Goal: Task Accomplishment & Management: Use online tool/utility

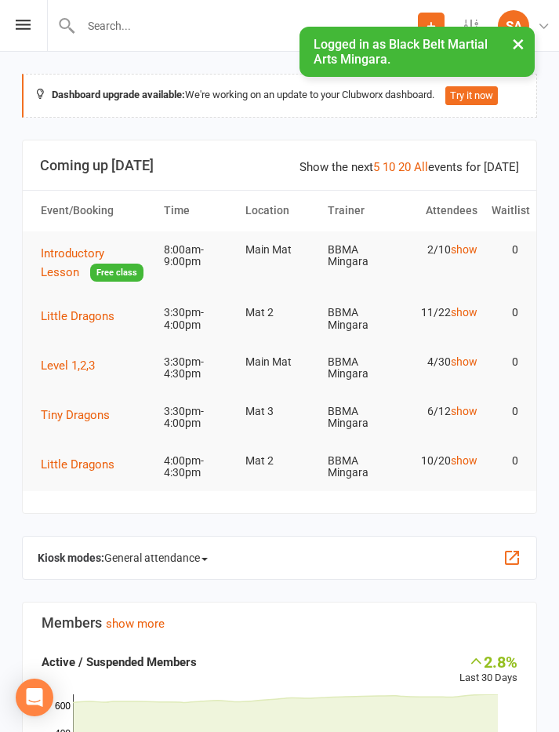
click at [16, 20] on icon at bounding box center [23, 25] width 15 height 10
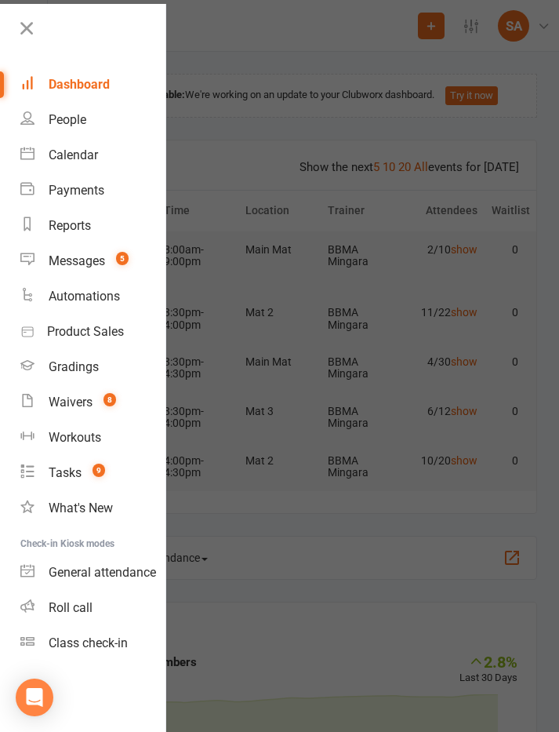
click at [78, 168] on link "Calendar" at bounding box center [92, 154] width 145 height 35
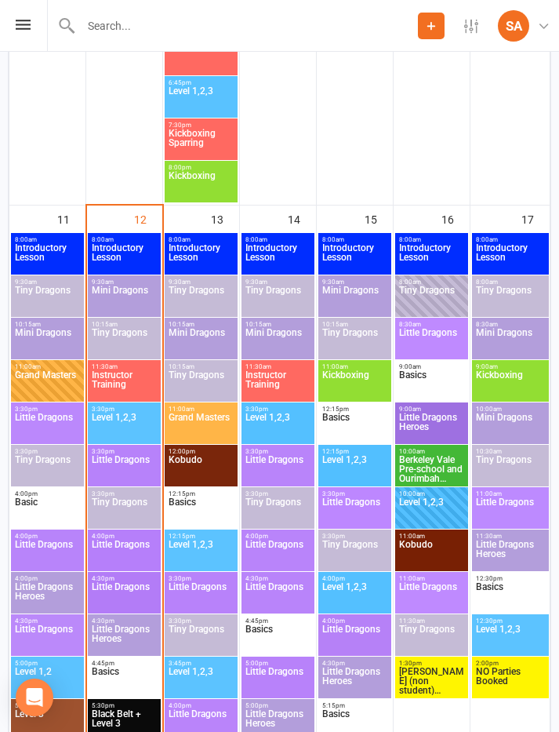
scroll to position [2145, 0]
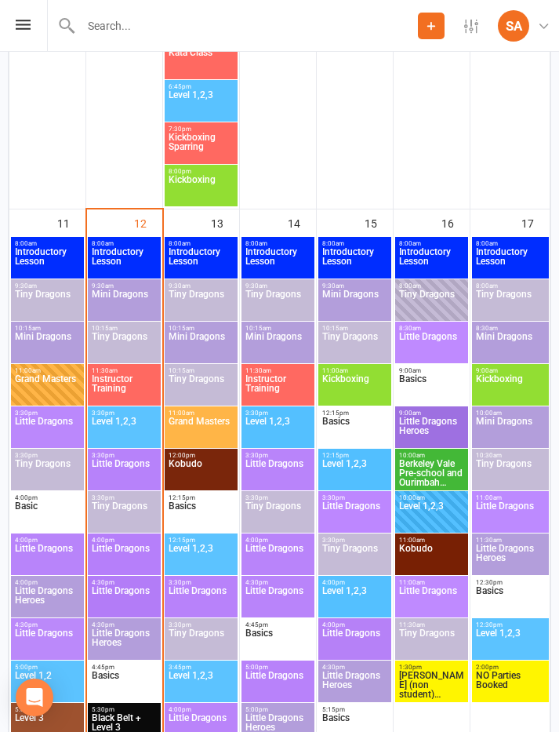
click at [126, 470] on span "Little Dragons" at bounding box center [124, 473] width 67 height 28
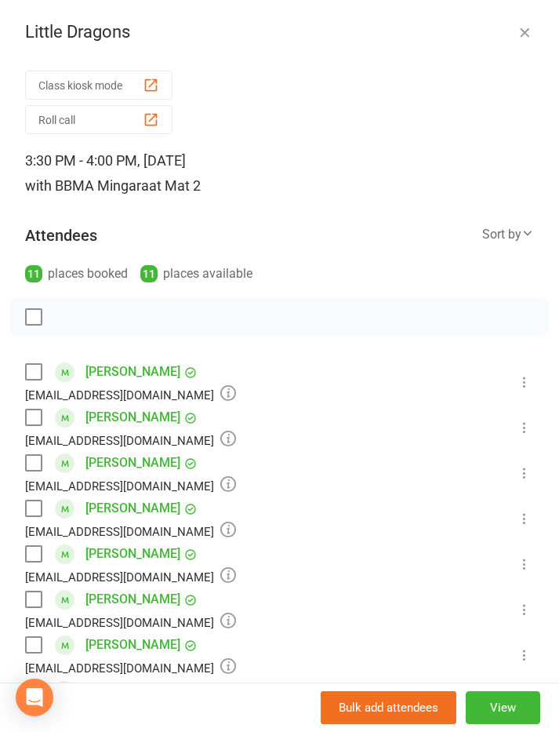
scroll to position [1783, 0]
click at [33, 649] on label at bounding box center [33, 645] width 16 height 16
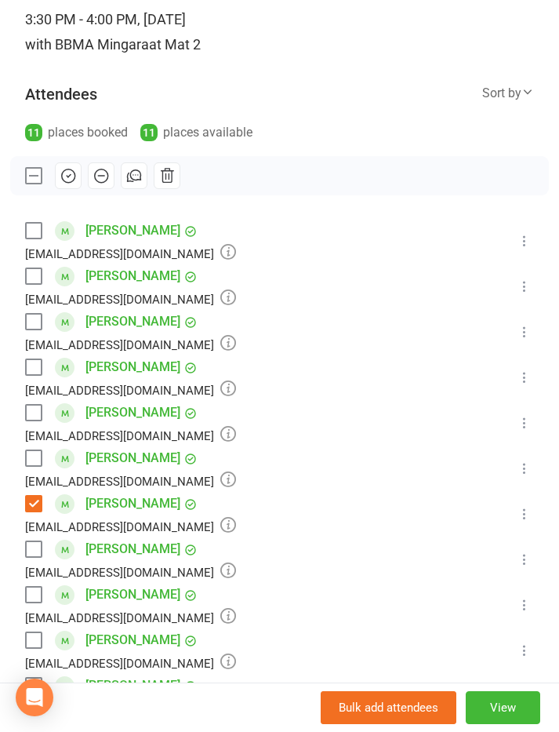
scroll to position [190, 0]
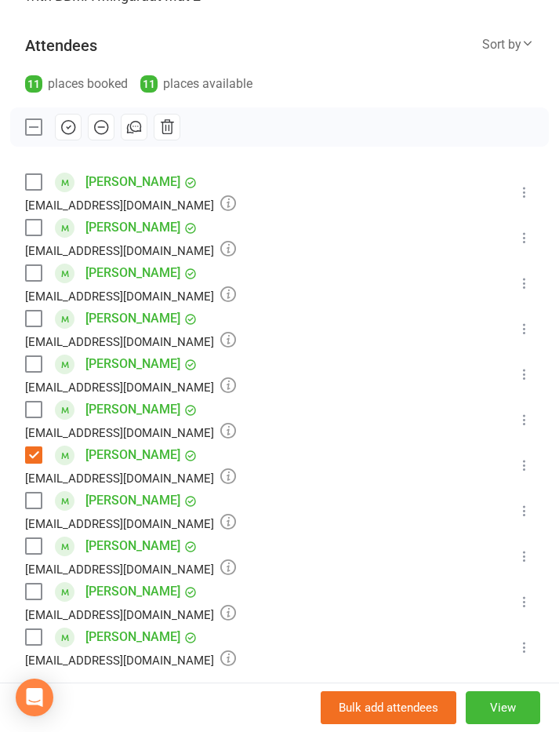
click at [41, 584] on label at bounding box center [33, 592] width 16 height 16
click at [31, 544] on label at bounding box center [33, 546] width 16 height 16
click at [71, 134] on icon "button" at bounding box center [68, 127] width 13 height 13
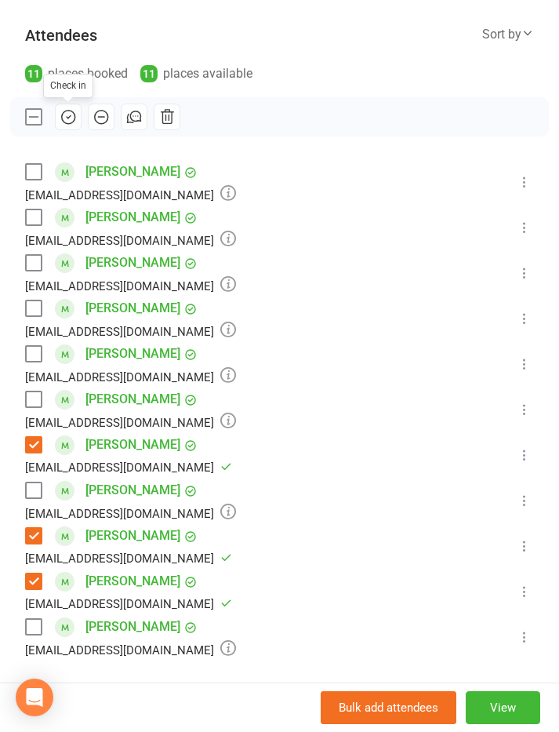
scroll to position [201, 0]
click at [38, 405] on label at bounding box center [33, 399] width 16 height 16
click at [38, 266] on label at bounding box center [33, 262] width 16 height 16
click at [63, 118] on icon "button" at bounding box center [68, 115] width 17 height 17
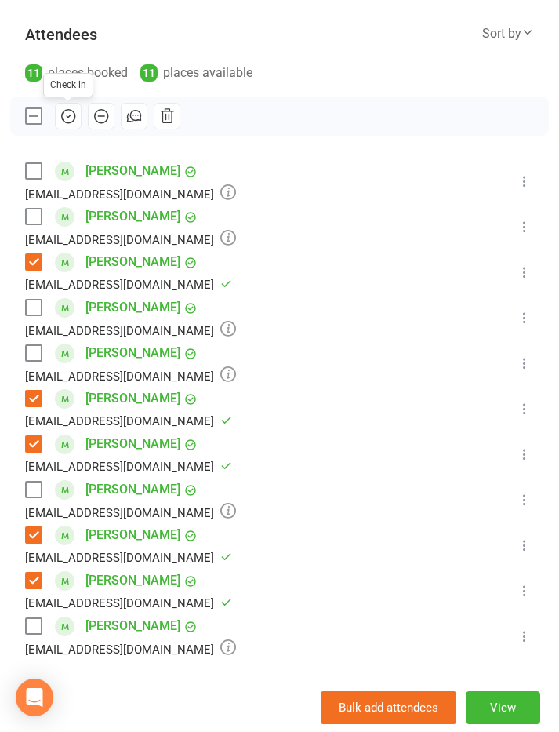
click at [72, 115] on icon "button" at bounding box center [68, 115] width 17 height 17
click at [32, 204] on div "Oliver Aafjes Kimmparker@hotmail.com" at bounding box center [133, 227] width 217 height 46
click at [27, 170] on label at bounding box center [33, 171] width 16 height 16
click at [32, 212] on label at bounding box center [33, 217] width 16 height 16
click at [64, 110] on icon "button" at bounding box center [68, 115] width 17 height 17
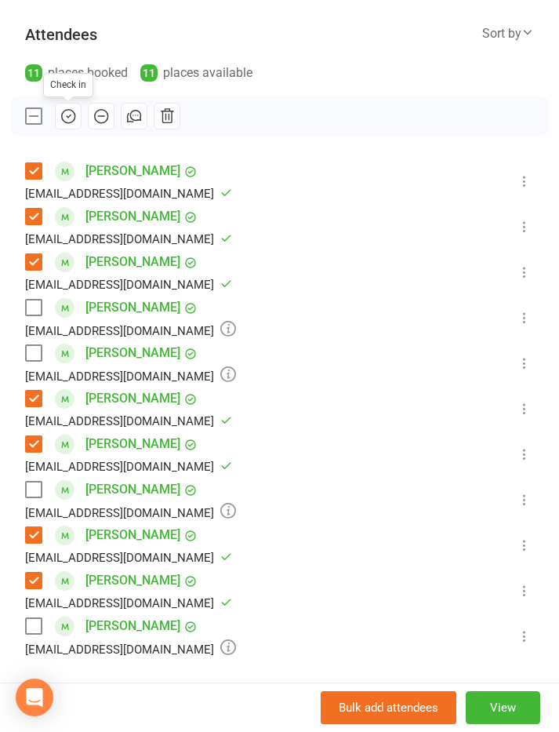
click at [37, 632] on label at bounding box center [33, 626] width 16 height 16
click at [70, 121] on icon "button" at bounding box center [68, 115] width 17 height 17
click at [31, 301] on label at bounding box center [33, 308] width 16 height 16
click at [80, 115] on button "button" at bounding box center [68, 116] width 27 height 27
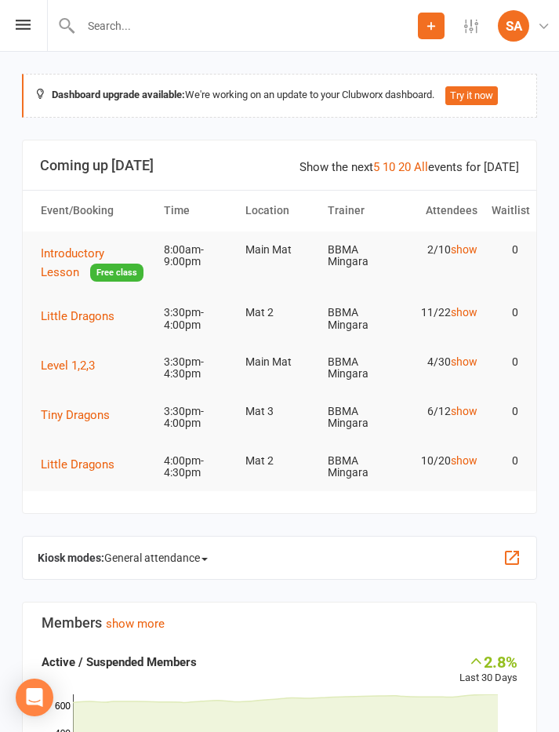
click at [22, 29] on icon at bounding box center [23, 25] width 15 height 10
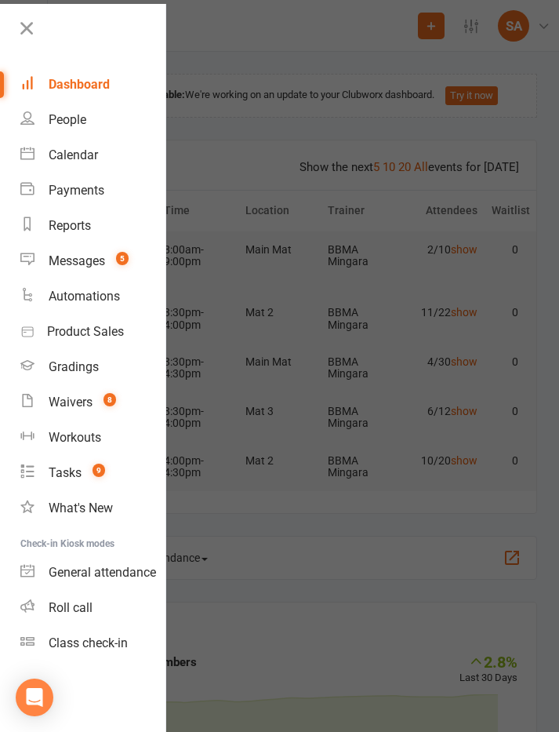
click at [296, 137] on div at bounding box center [279, 366] width 559 height 732
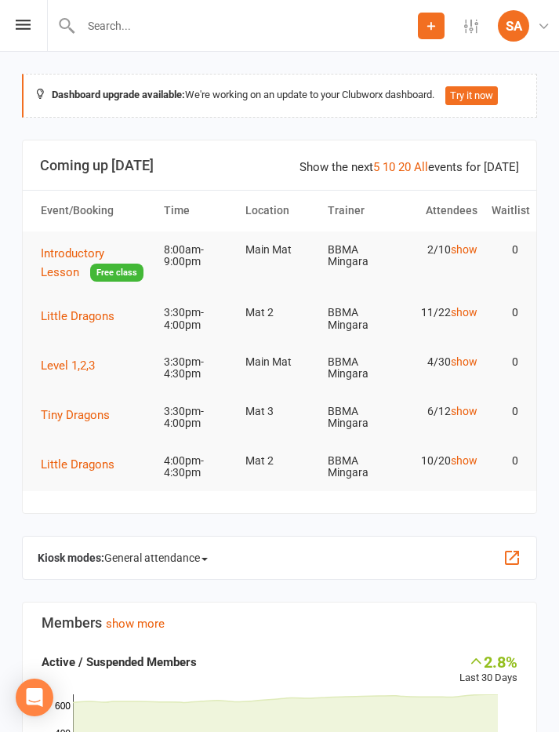
click at [24, 26] on icon at bounding box center [23, 25] width 15 height 10
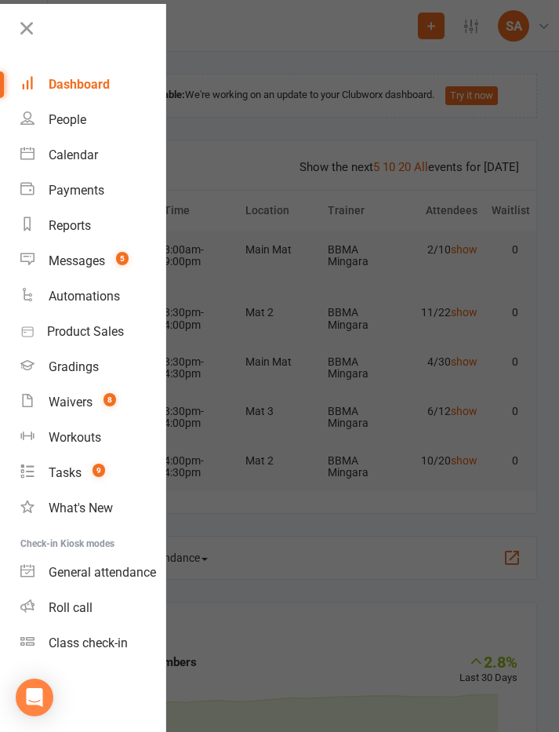
click at [93, 158] on div "Calendar" at bounding box center [73, 155] width 49 height 15
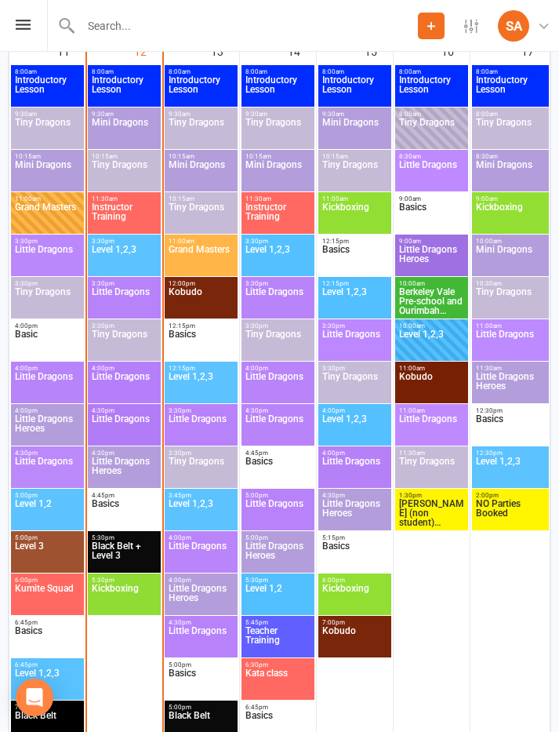
click at [126, 343] on span "Tiny Dragons" at bounding box center [124, 344] width 67 height 28
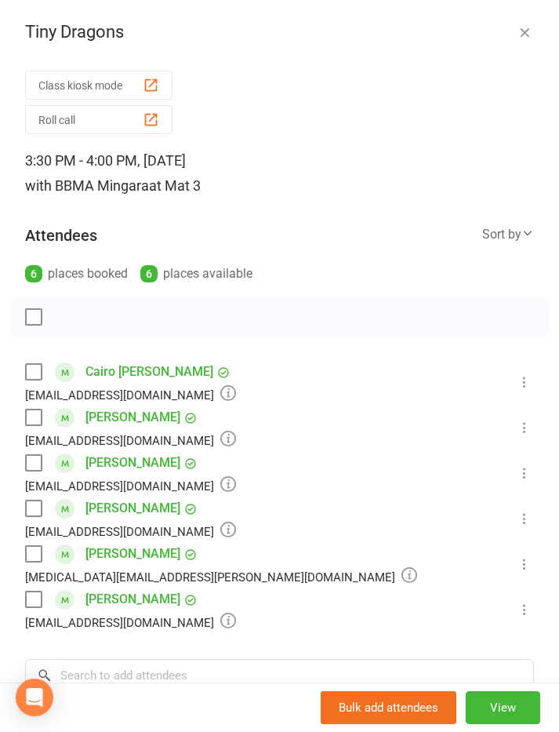
scroll to position [2360, 0]
click at [37, 417] on label at bounding box center [33, 418] width 16 height 16
click at [64, 304] on button "button" at bounding box center [68, 317] width 27 height 27
click at [35, 512] on label at bounding box center [33, 509] width 16 height 16
click at [41, 461] on label at bounding box center [33, 463] width 16 height 16
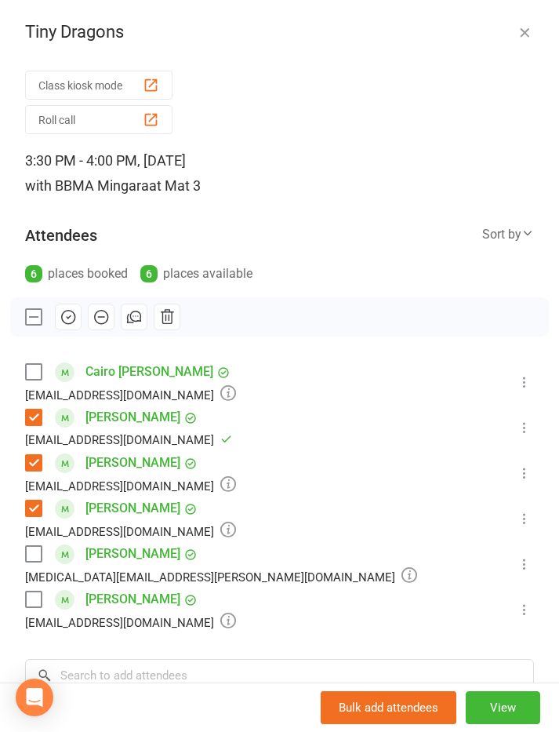
click at [65, 323] on icon "button" at bounding box center [68, 317] width 13 height 13
click at [40, 508] on label at bounding box center [33, 509] width 16 height 16
click at [31, 548] on label at bounding box center [33, 554] width 16 height 16
click at [528, 518] on icon at bounding box center [525, 519] width 16 height 16
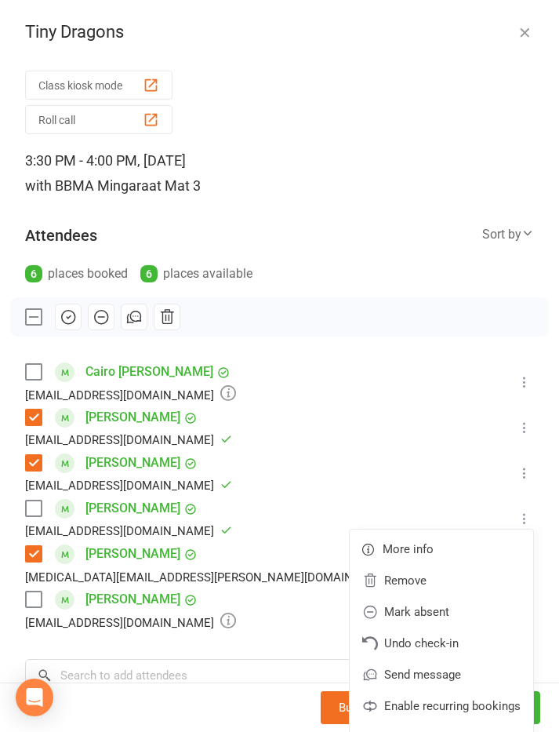
click at [471, 634] on link "Undo check-in" at bounding box center [442, 643] width 184 height 31
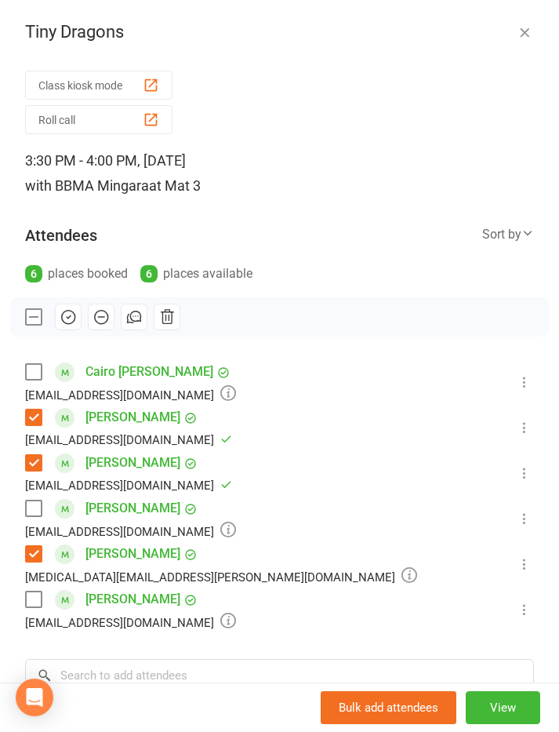
click at [73, 313] on icon "button" at bounding box center [68, 317] width 13 height 13
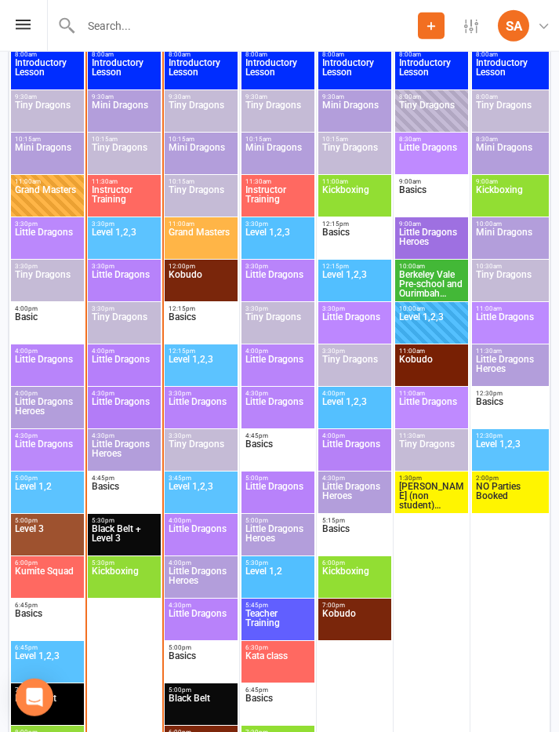
scroll to position [2334, 0]
click at [126, 355] on span "Little Dragons" at bounding box center [124, 369] width 67 height 28
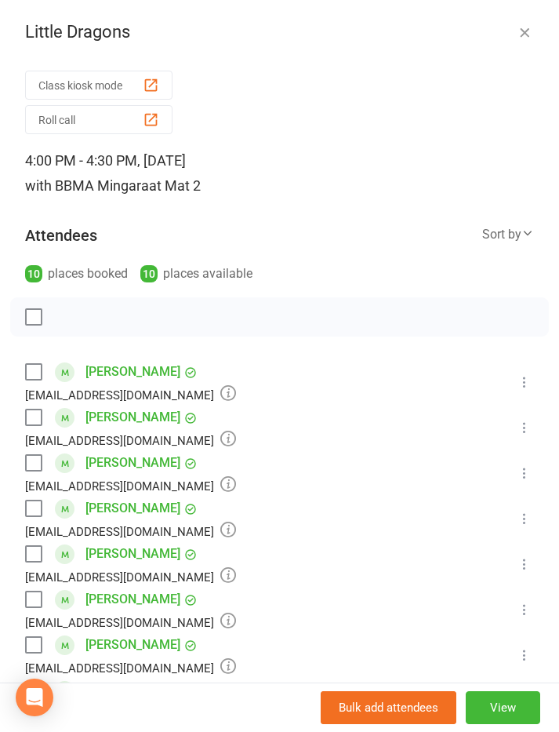
scroll to position [2378, 0]
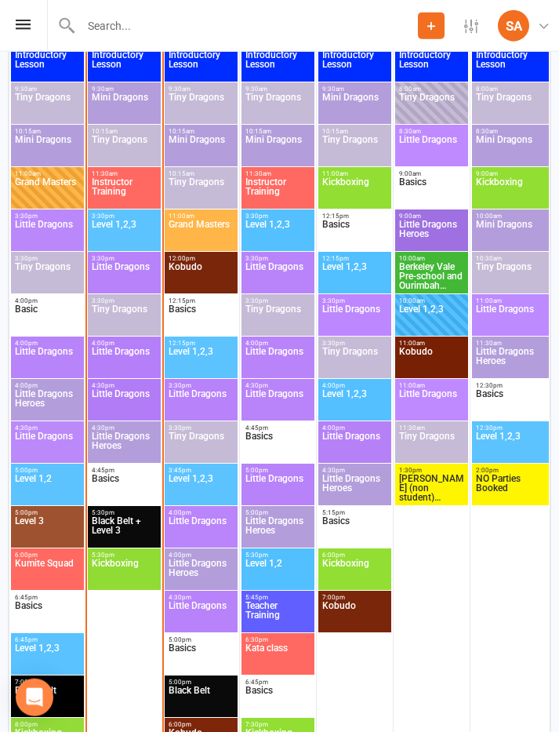
scroll to position [2339, 0]
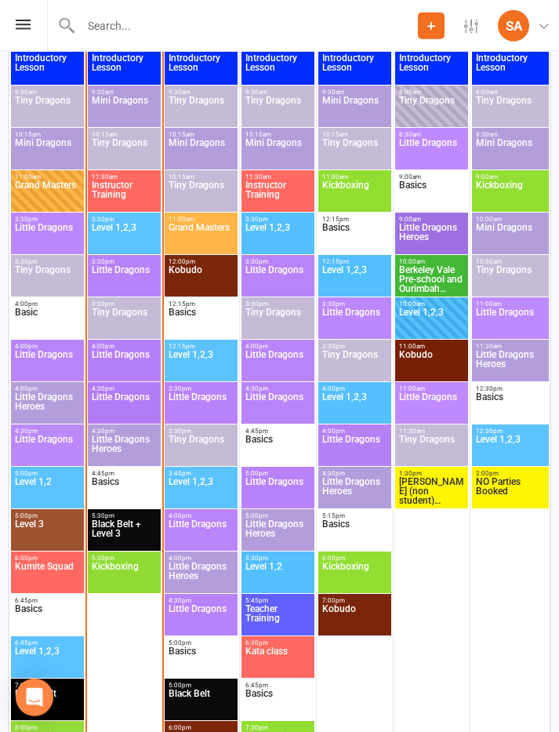
click at [133, 396] on span "Little Dragons" at bounding box center [124, 406] width 67 height 28
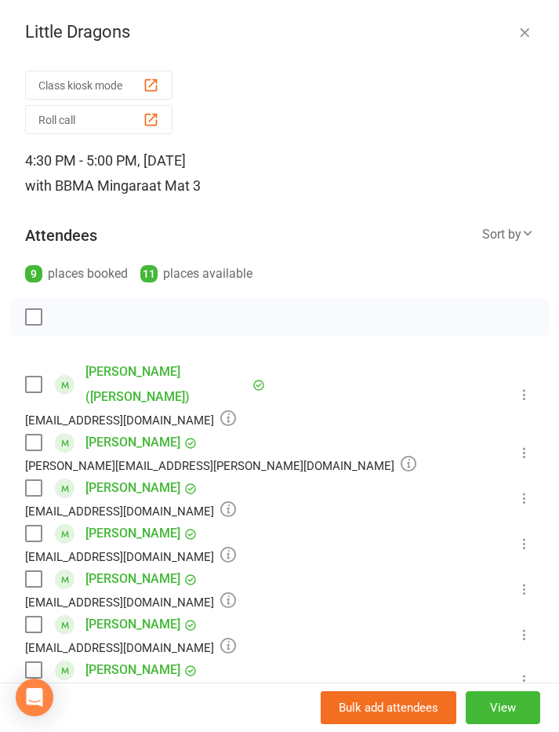
scroll to position [2383, 0]
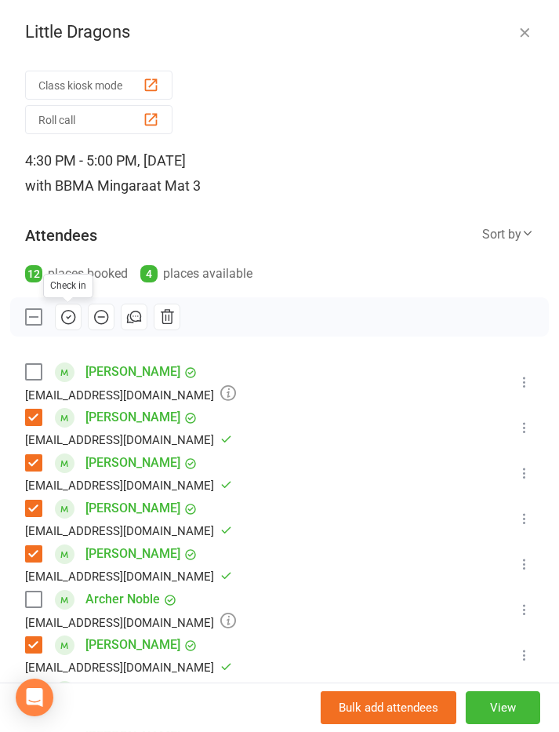
scroll to position [199, 0]
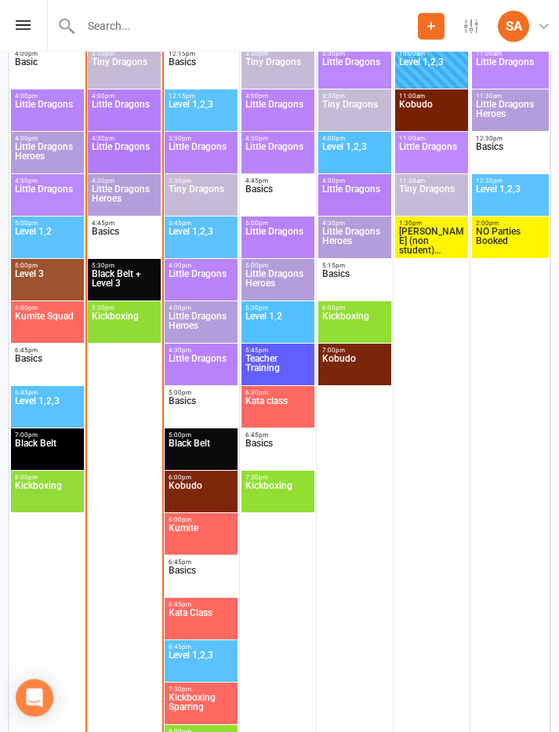
scroll to position [2589, 0]
click at [113, 239] on span "Basics" at bounding box center [124, 241] width 67 height 28
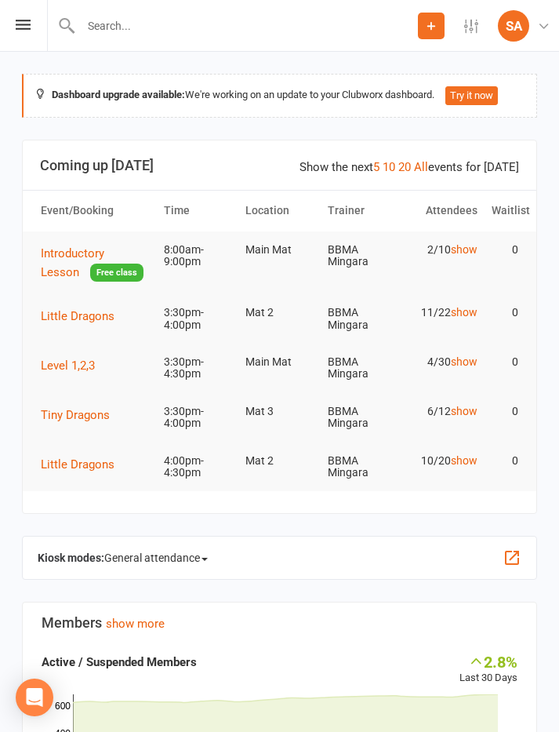
click at [23, 24] on icon at bounding box center [23, 25] width 15 height 10
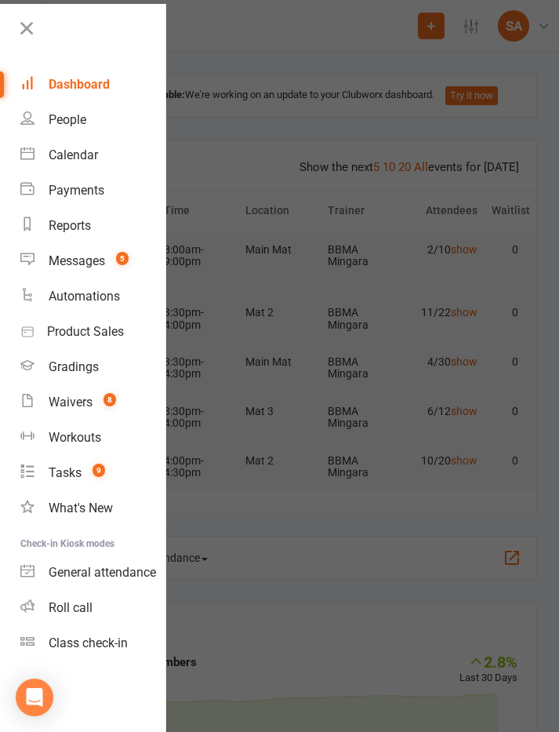
click at [57, 162] on link "Calendar" at bounding box center [92, 154] width 145 height 35
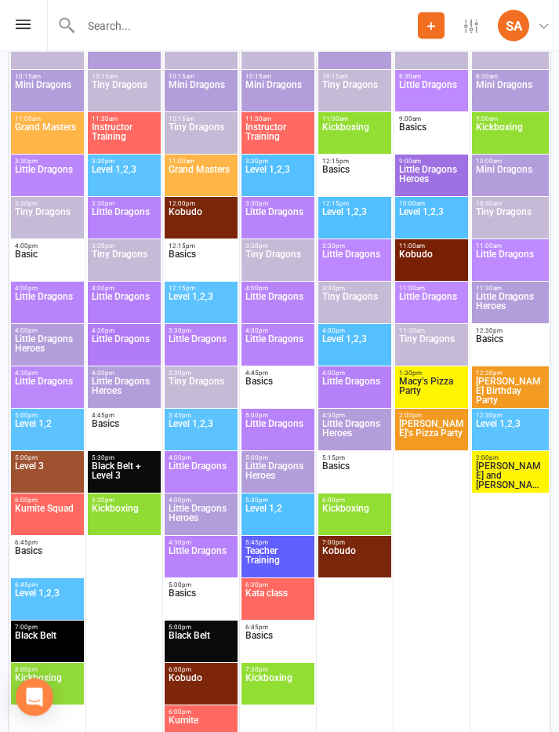
scroll to position [391, 0]
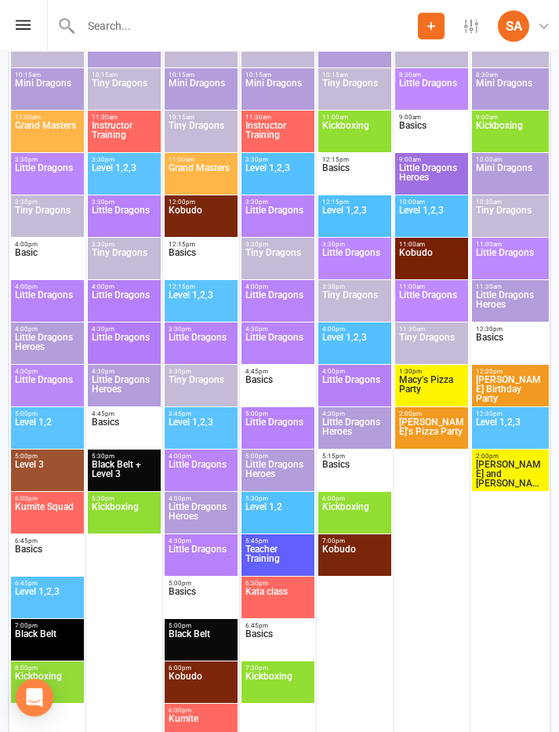
click at [99, 381] on span "Little Dragons Heroes" at bounding box center [124, 389] width 67 height 28
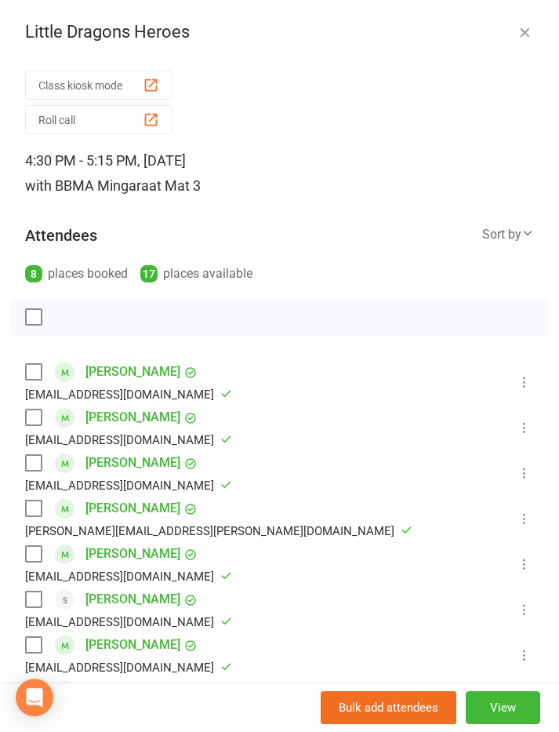
scroll to position [0, 0]
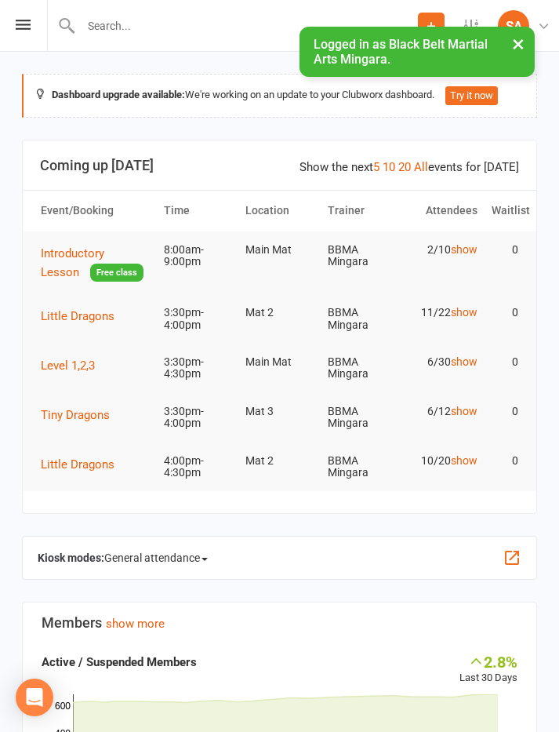
click at [22, 26] on icon at bounding box center [23, 25] width 15 height 10
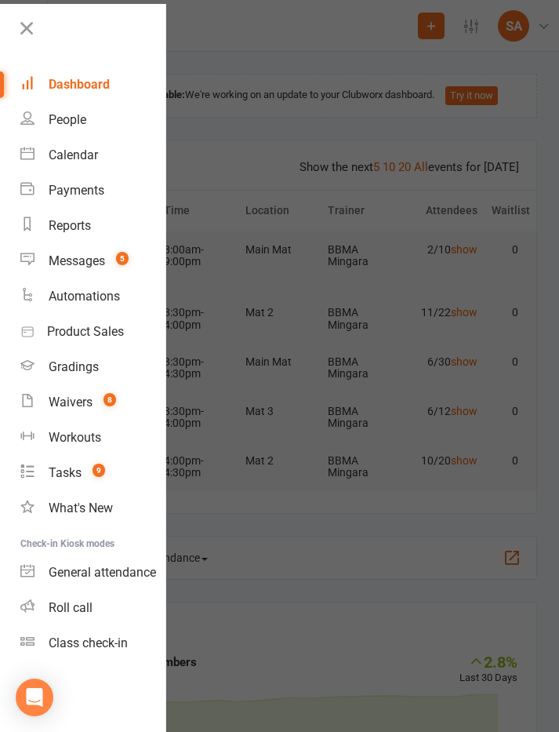
click at [60, 148] on div "Calendar" at bounding box center [73, 155] width 49 height 15
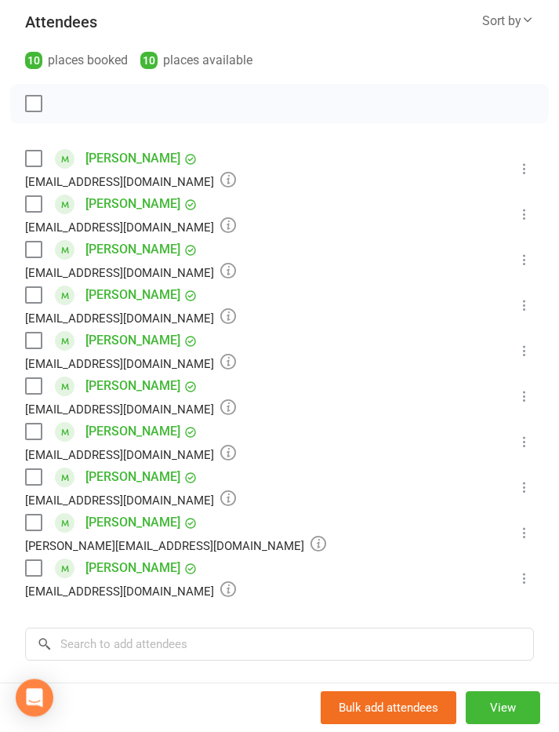
scroll to position [212, 0]
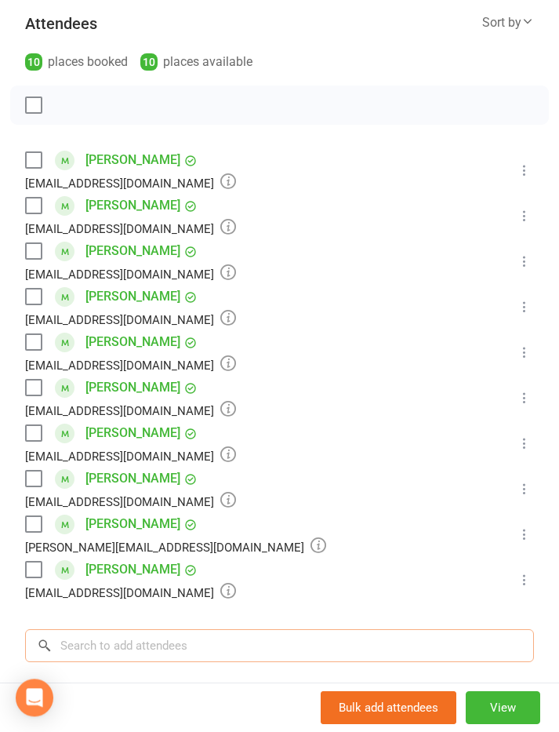
click at [312, 643] on input "search" at bounding box center [279, 645] width 509 height 33
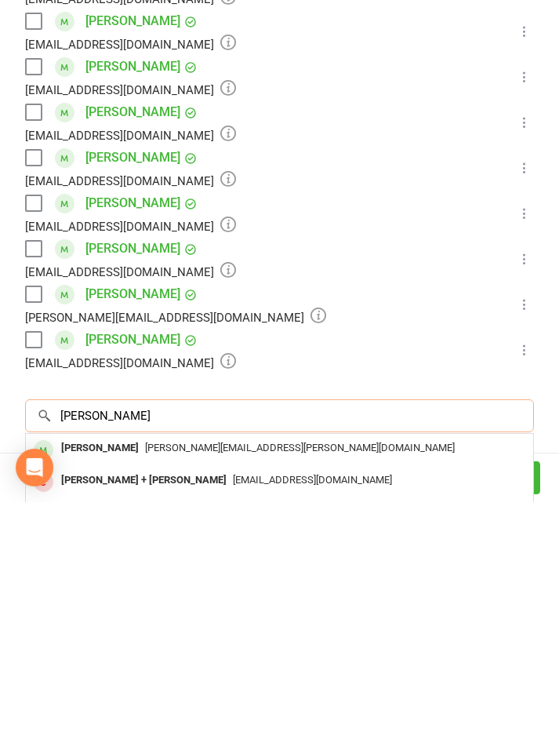
type input "[PERSON_NAME]"
click at [97, 667] on div "[PERSON_NAME]" at bounding box center [100, 678] width 90 height 23
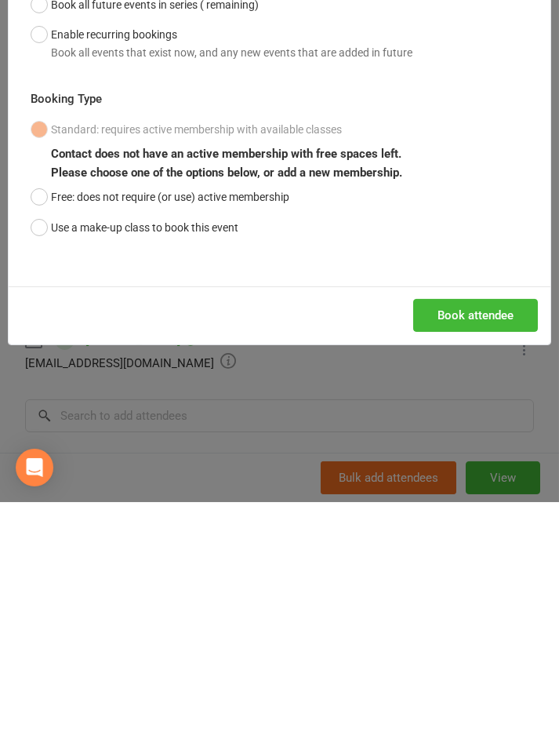
scroll to position [3021, 0]
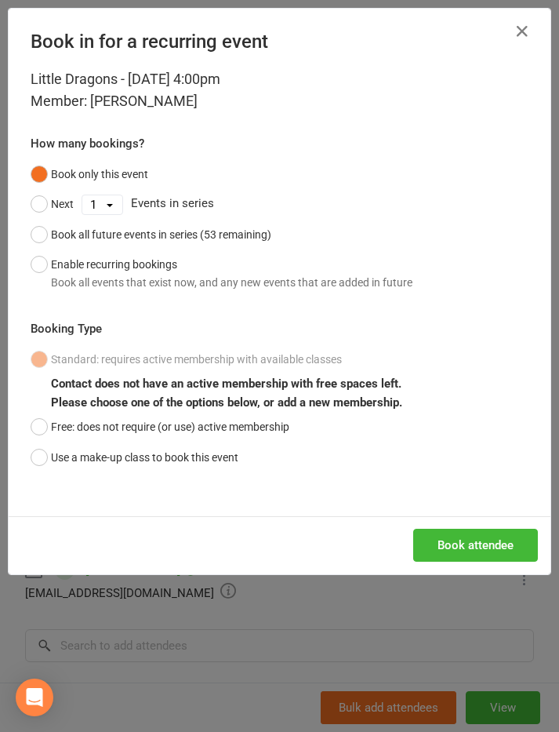
click at [32, 200] on button "Next" at bounding box center [52, 204] width 43 height 30
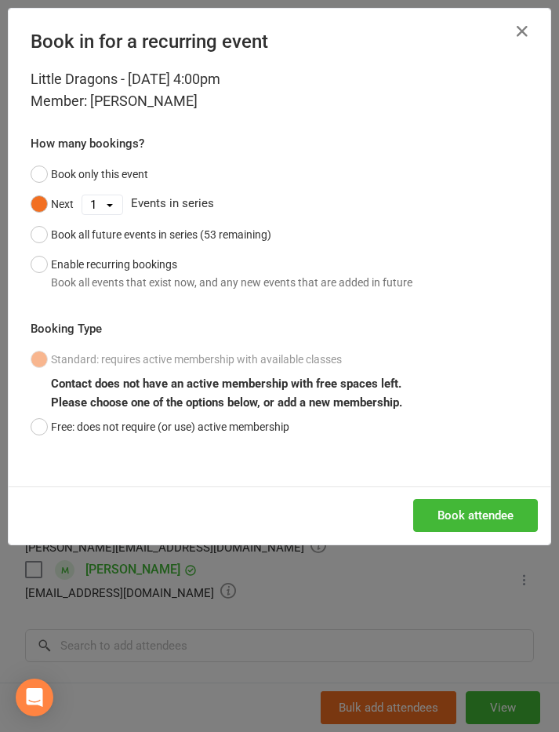
click at [105, 205] on select "1 2 3 4 5 6 7 8 9 10 11 12 13 14 15 16 17 18 19 20 21 22 23 24 25 26 27 28 29 3…" at bounding box center [102, 204] width 40 height 19
click at [36, 224] on button "Book all future events in series (53 remaining)" at bounding box center [151, 235] width 241 height 30
click at [492, 499] on button "Book attendee" at bounding box center [476, 515] width 125 height 33
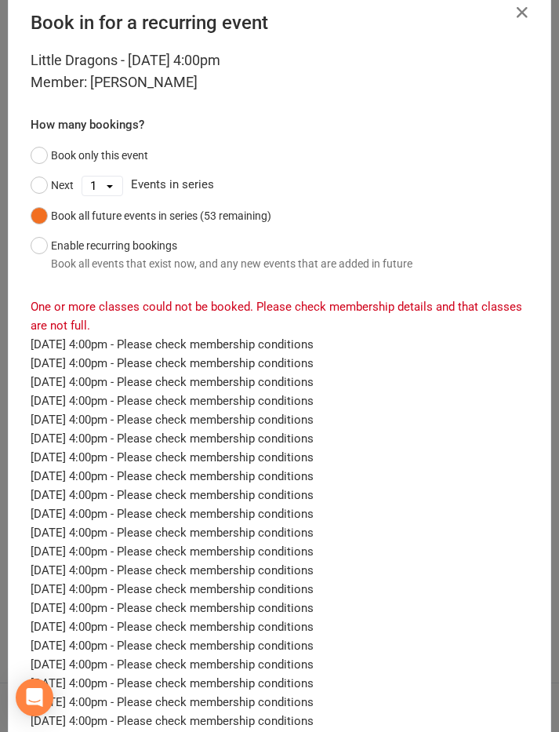
scroll to position [9, 0]
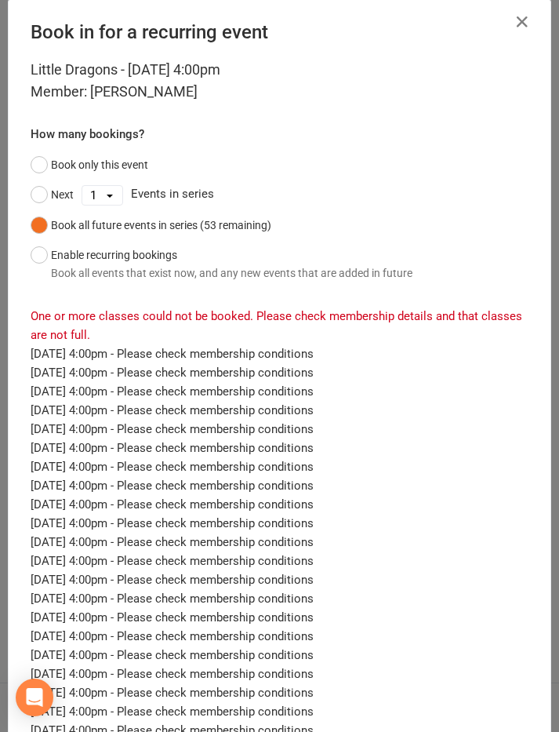
click at [40, 218] on button "Book all future events in series (53 remaining)" at bounding box center [151, 225] width 241 height 30
click at [38, 228] on button "Book all future events in series (53 remaining)" at bounding box center [151, 225] width 241 height 30
click at [523, 16] on icon "button" at bounding box center [522, 22] width 19 height 19
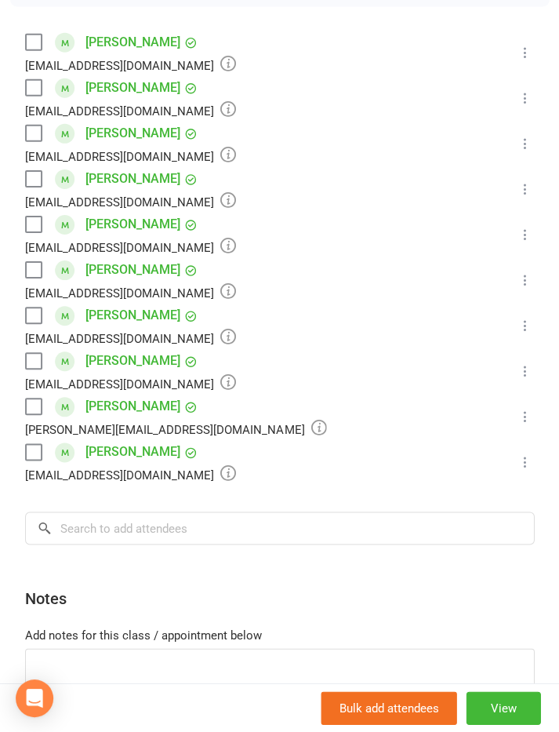
scroll to position [330, 0]
click at [263, 508] on div "Class kiosk mode Roll call 4:00 PM - 4:30 PM, Tuesday, August, 12, 2025 with BB…" at bounding box center [279, 256] width 559 height 1043
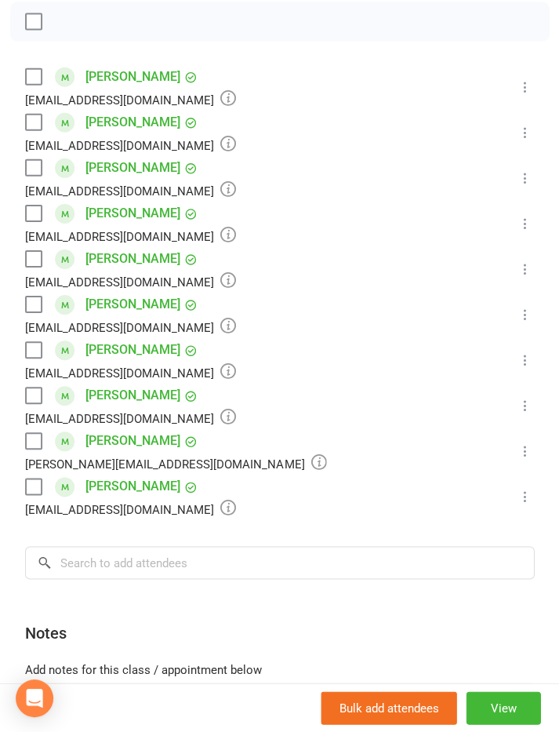
scroll to position [293, 0]
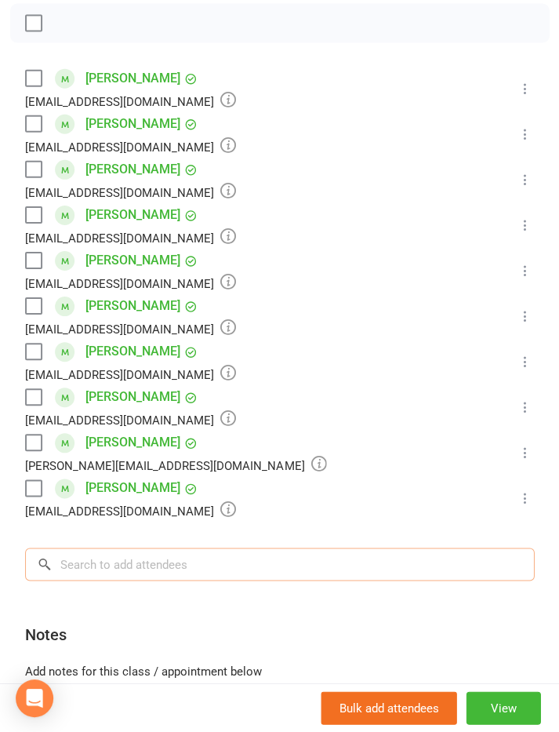
click at [425, 557] on input "search" at bounding box center [279, 564] width 509 height 33
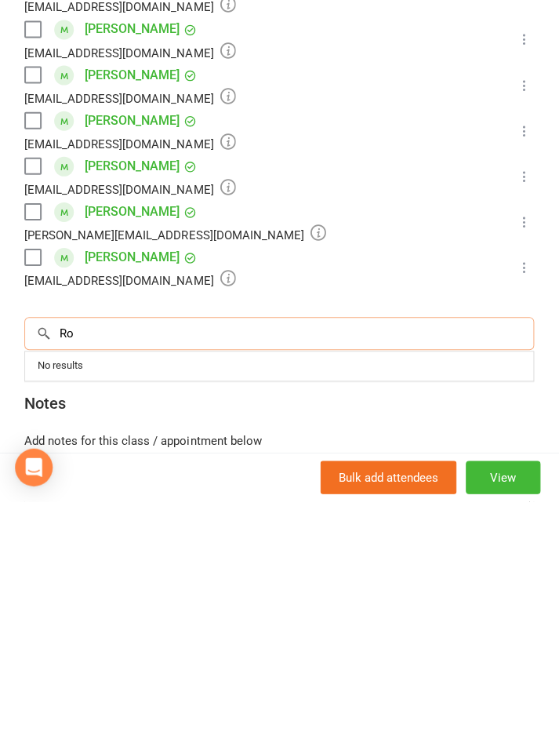
type input "R"
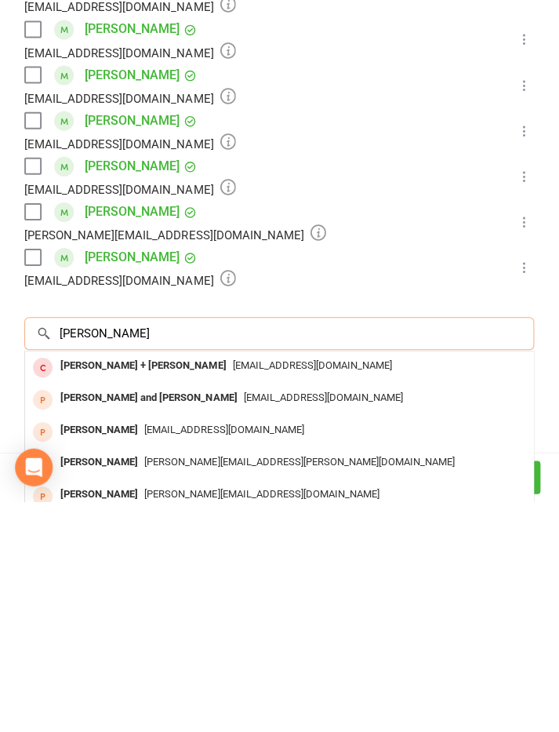
type input "Rosie"
click at [97, 682] on div "[PERSON_NAME]" at bounding box center [100, 693] width 90 height 23
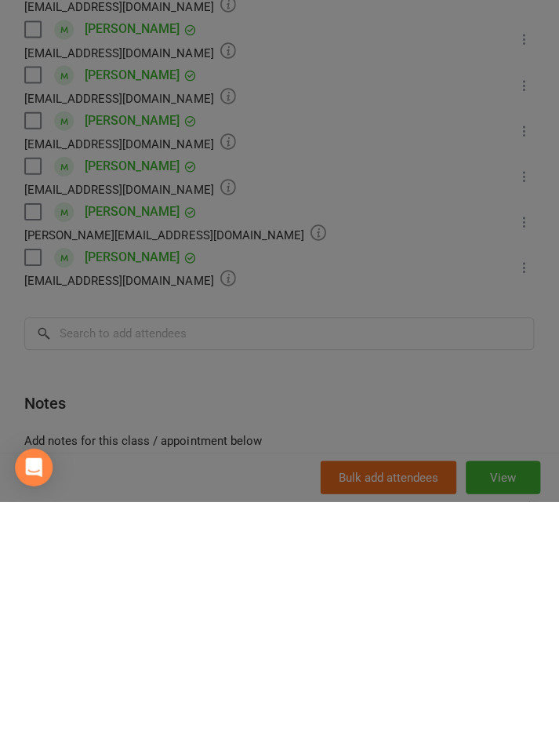
scroll to position [2068, 0]
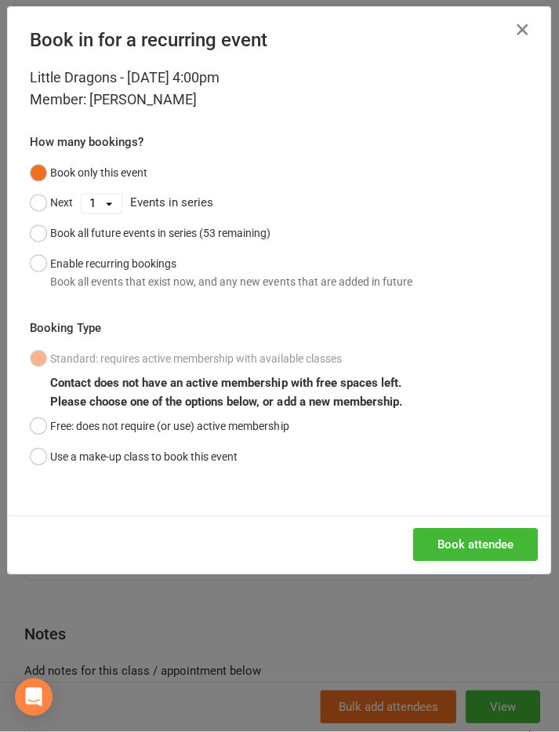
click at [43, 421] on button "Free: does not require (or use) active membership" at bounding box center [160, 427] width 259 height 30
click at [474, 540] on button "Book attendee" at bounding box center [476, 545] width 125 height 33
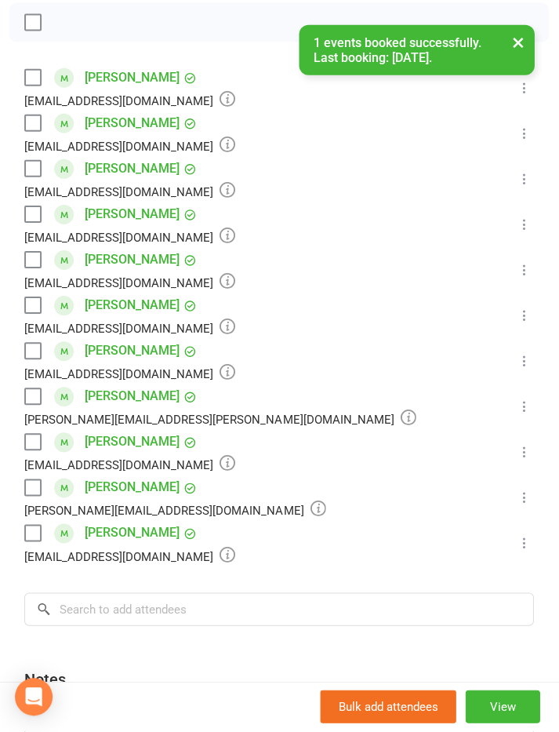
click at [39, 389] on label at bounding box center [33, 397] width 16 height 16
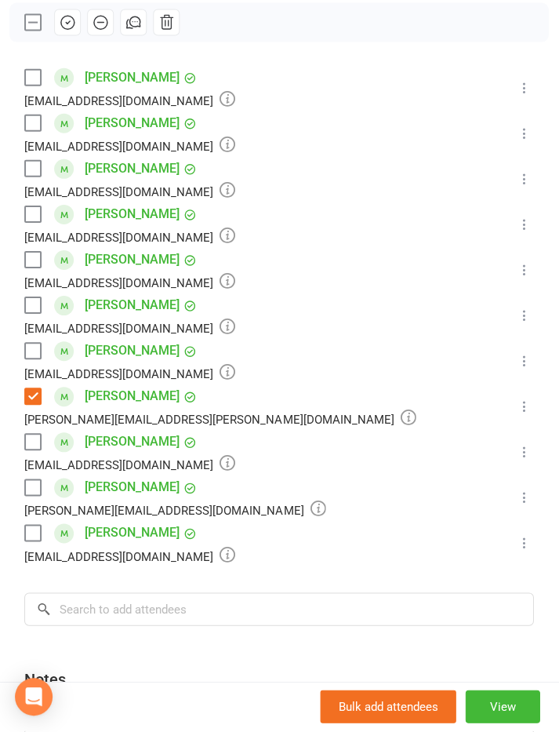
click at [64, 13] on button "button" at bounding box center [68, 23] width 27 height 27
click at [40, 259] on label at bounding box center [33, 261] width 16 height 16
click at [71, 34] on button "button" at bounding box center [68, 23] width 27 height 27
click at [33, 483] on label at bounding box center [33, 488] width 16 height 16
click at [72, 24] on icon "button" at bounding box center [68, 23] width 17 height 17
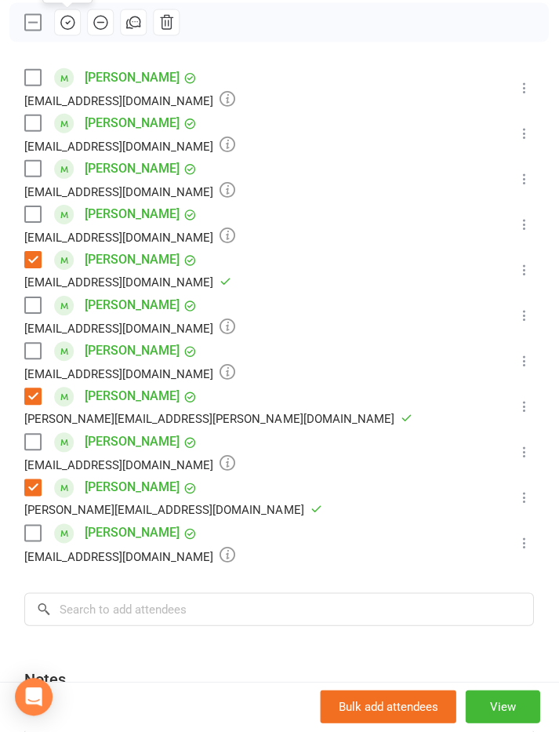
click at [27, 541] on label at bounding box center [33, 534] width 16 height 16
click at [76, 26] on button "button" at bounding box center [68, 23] width 27 height 27
click at [32, 164] on label at bounding box center [33, 170] width 16 height 16
click at [67, 26] on icon "button" at bounding box center [68, 23] width 17 height 17
click at [34, 221] on label at bounding box center [33, 215] width 16 height 16
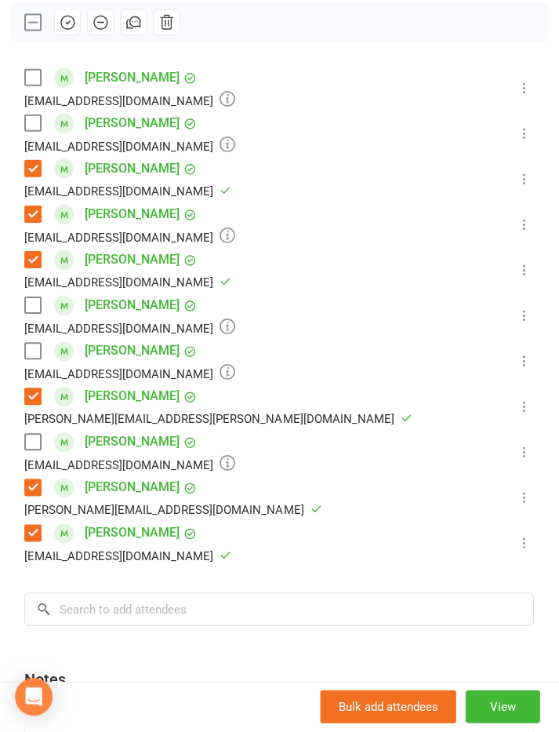
click at [65, 18] on icon "button" at bounding box center [68, 23] width 17 height 17
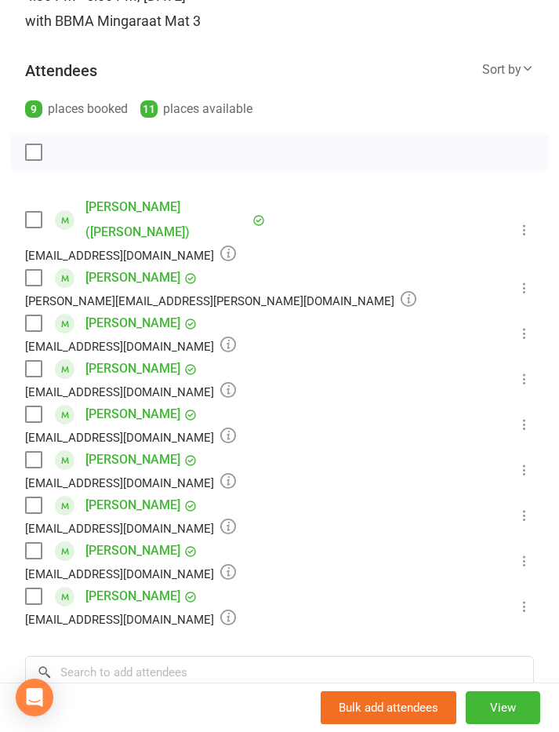
scroll to position [162, 0]
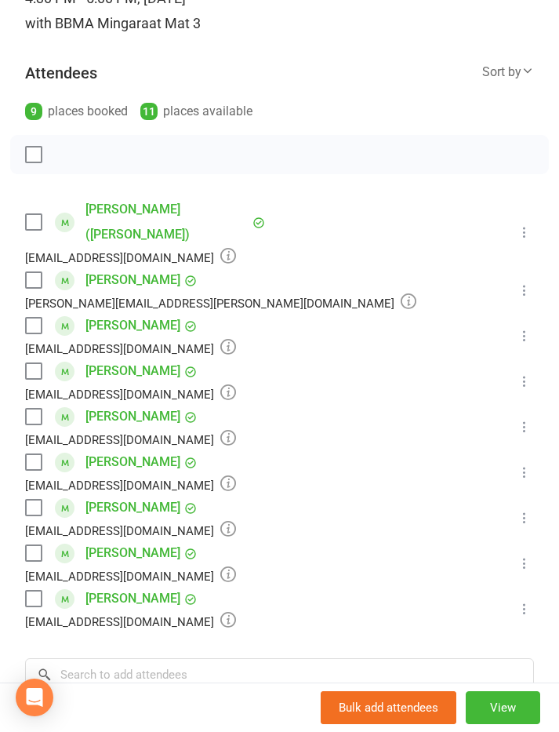
click at [37, 545] on label at bounding box center [33, 553] width 16 height 16
click at [73, 151] on icon "button" at bounding box center [68, 154] width 17 height 17
click at [35, 363] on label at bounding box center [33, 371] width 16 height 16
click at [70, 157] on icon "button" at bounding box center [68, 154] width 17 height 17
click at [39, 318] on label at bounding box center [33, 326] width 16 height 16
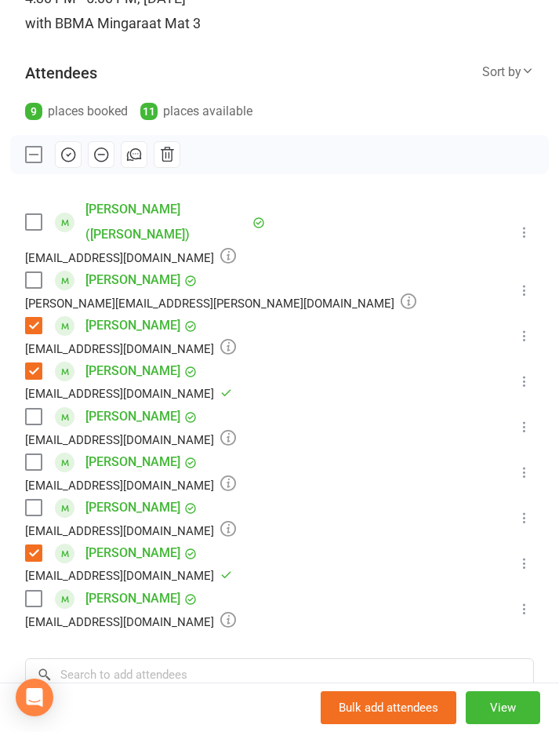
click at [64, 152] on icon "button" at bounding box center [68, 154] width 17 height 17
click at [41, 272] on label at bounding box center [33, 280] width 16 height 16
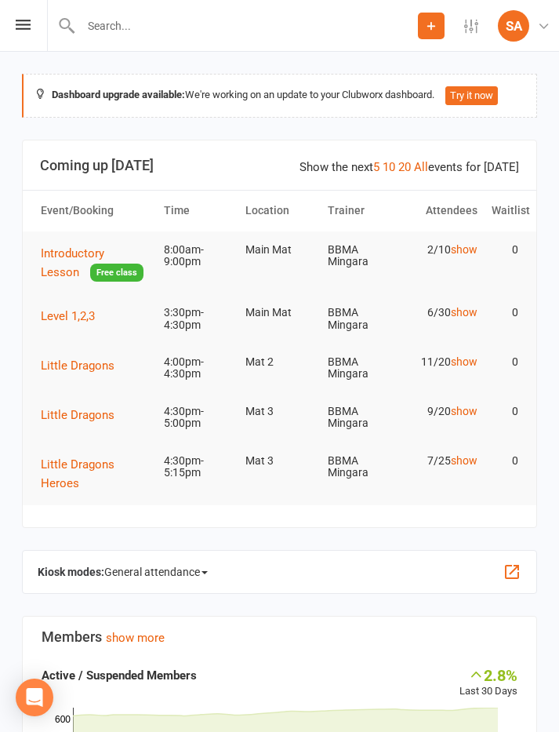
click at [5, 9] on div "Prospect Member Non-attending contact Class / event Appointment Grading event T…" at bounding box center [279, 26] width 559 height 52
click at [17, 29] on icon at bounding box center [23, 25] width 15 height 10
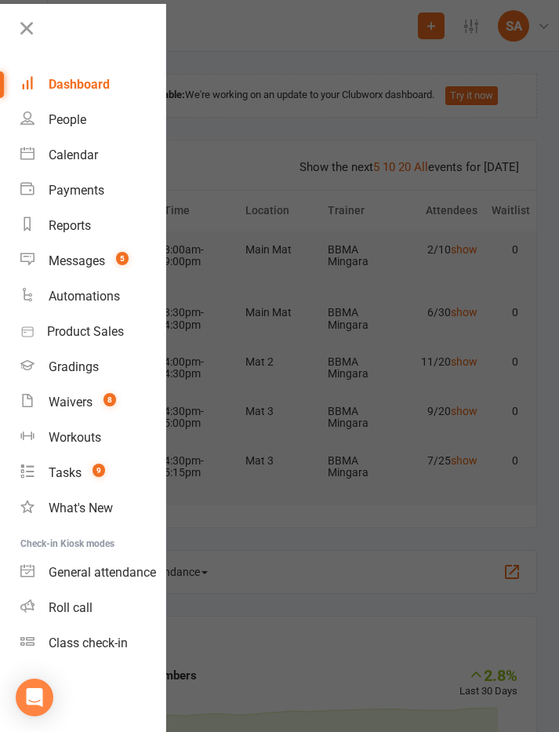
click at [61, 147] on link "Calendar" at bounding box center [92, 154] width 145 height 35
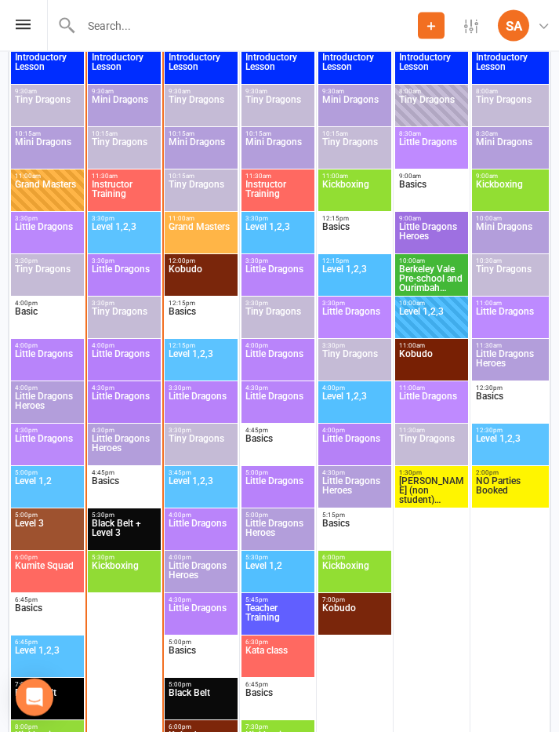
scroll to position [2342, 0]
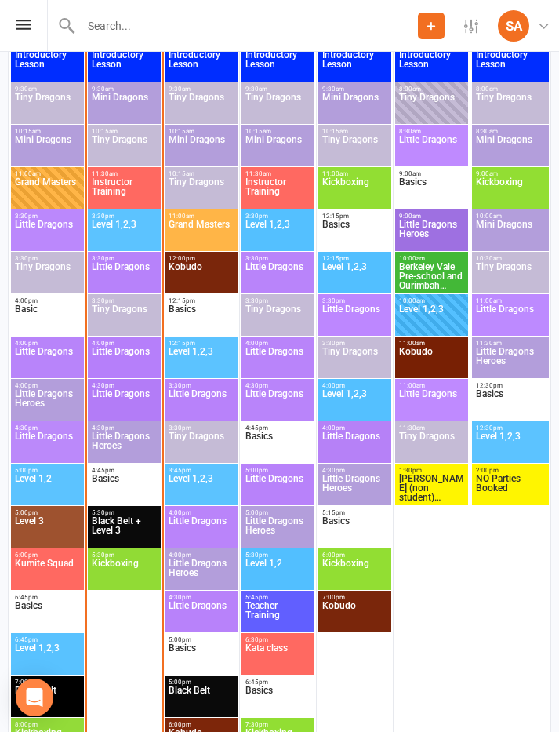
click at [113, 437] on span "Little Dragons Heroes" at bounding box center [124, 446] width 67 height 28
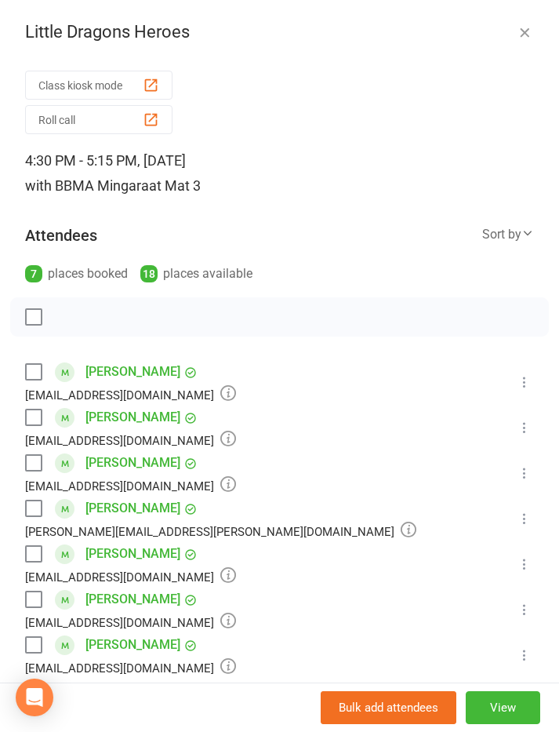
scroll to position [0, 0]
click at [31, 550] on label at bounding box center [33, 554] width 16 height 16
click at [69, 312] on icon "button" at bounding box center [68, 316] width 17 height 17
click at [28, 370] on label at bounding box center [33, 372] width 16 height 16
click at [68, 309] on icon "button" at bounding box center [68, 316] width 17 height 17
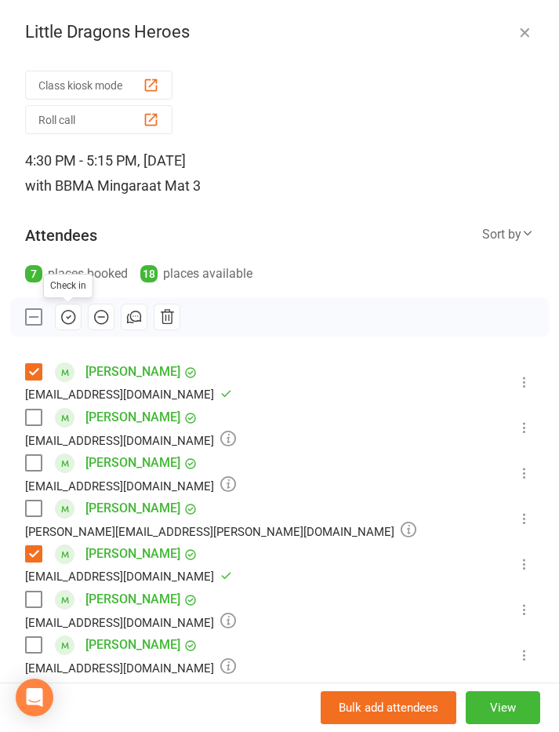
click at [39, 417] on label at bounding box center [33, 418] width 16 height 16
click at [73, 315] on icon "button" at bounding box center [68, 316] width 17 height 17
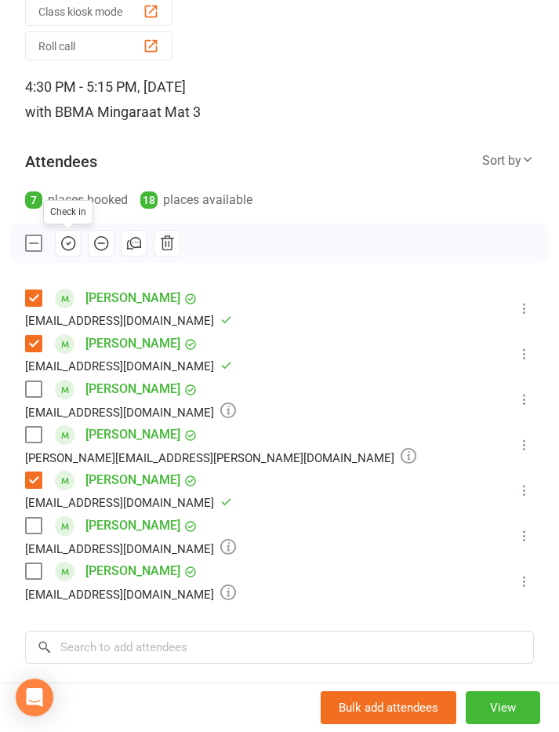
scroll to position [84, 0]
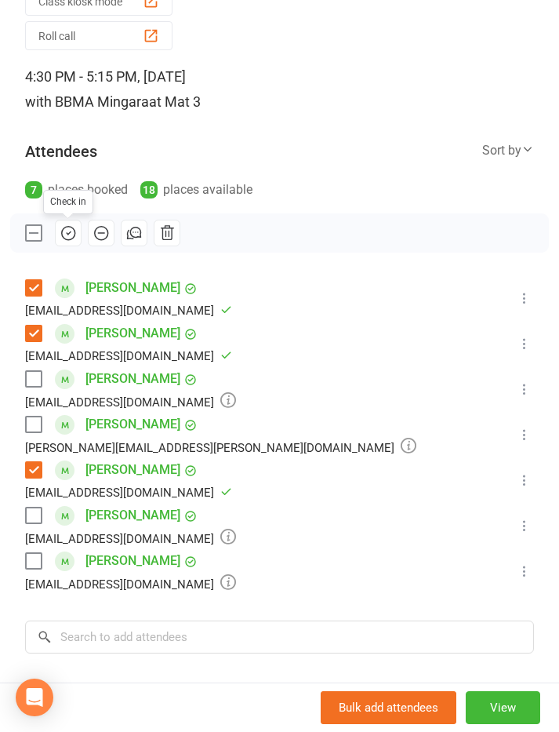
click at [31, 576] on div "[EMAIL_ADDRESS][DOMAIN_NAME]" at bounding box center [130, 584] width 211 height 20
click at [30, 559] on label at bounding box center [33, 561] width 16 height 16
click at [64, 236] on icon "button" at bounding box center [68, 232] width 17 height 17
click at [35, 421] on label at bounding box center [33, 425] width 16 height 16
click at [64, 234] on icon "button" at bounding box center [68, 232] width 17 height 17
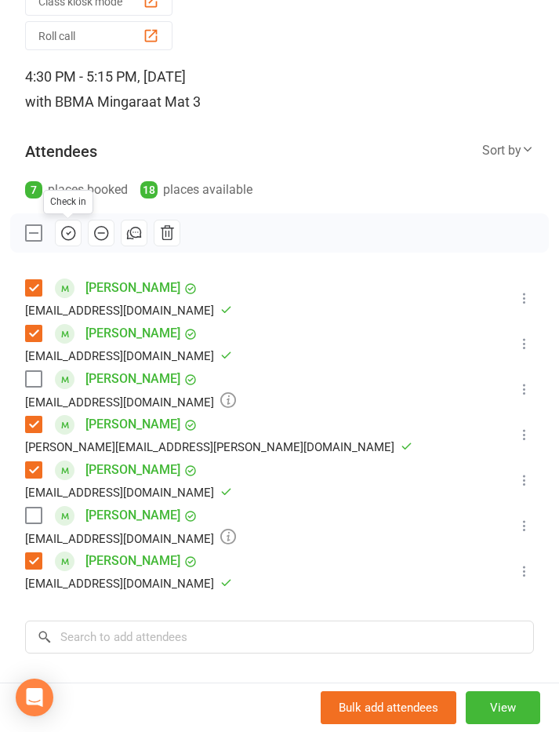
click at [31, 378] on label at bounding box center [33, 379] width 16 height 16
click at [70, 239] on icon "button" at bounding box center [68, 233] width 13 height 13
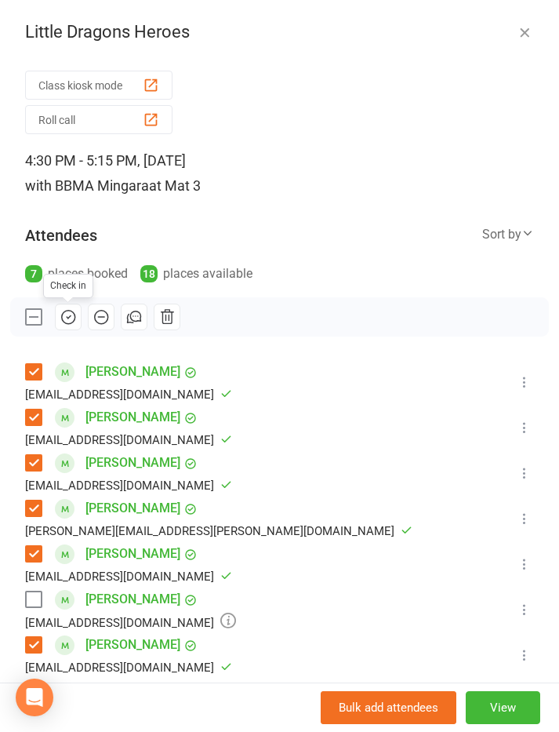
scroll to position [0, 0]
